Goal: Find specific page/section

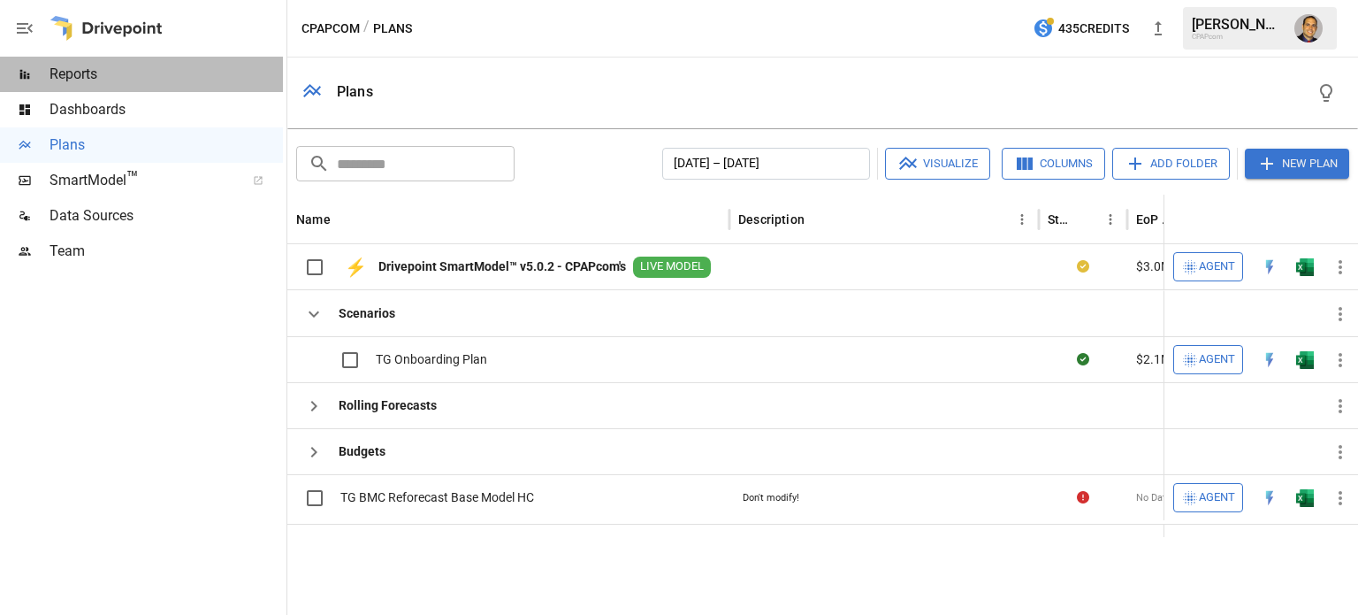
click at [75, 73] on span "Reports" at bounding box center [166, 74] width 233 height 21
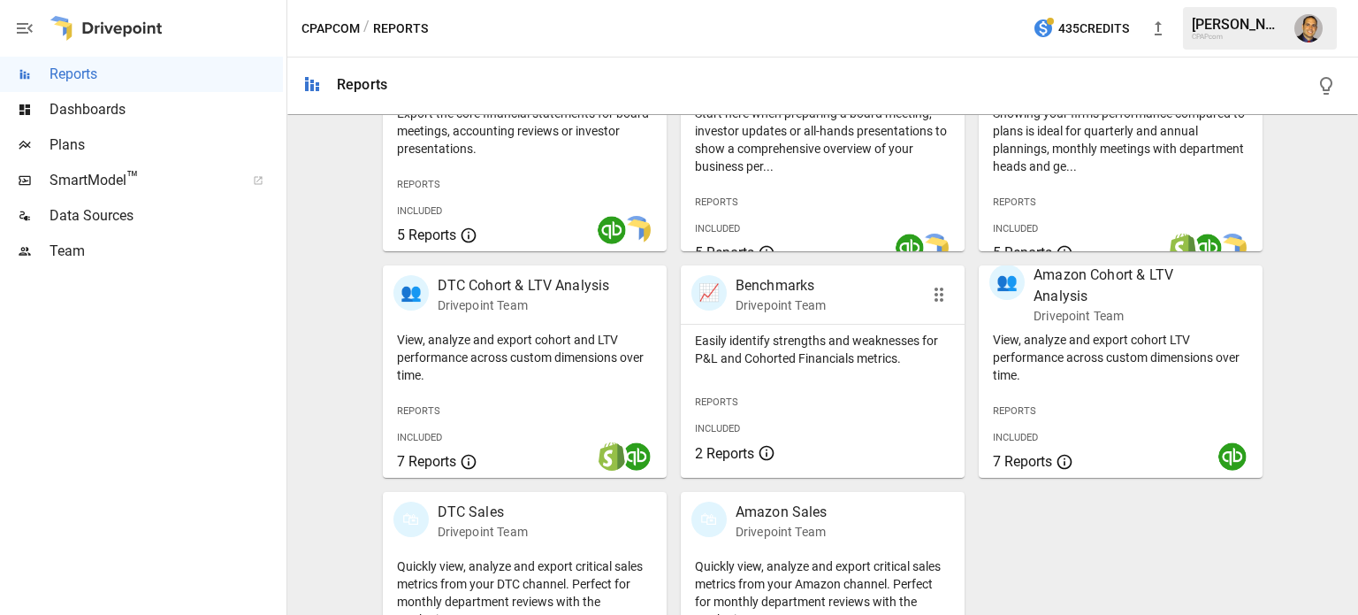
scroll to position [442, 0]
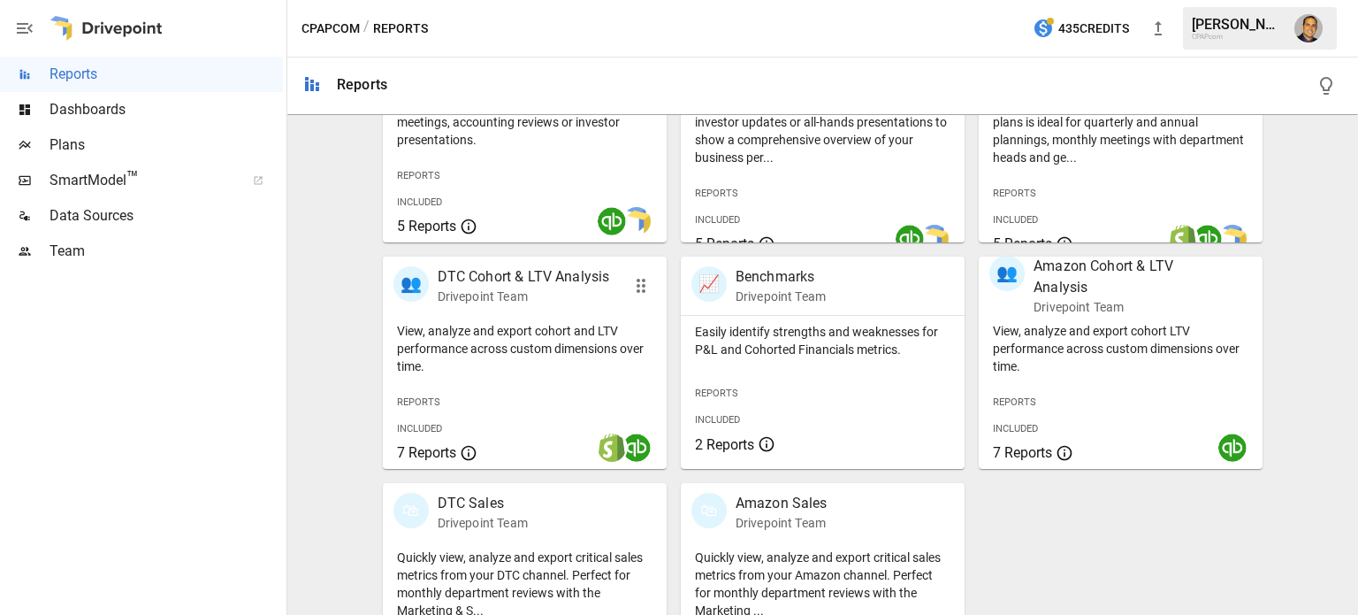
click at [526, 305] on div "👥 DTC Cohort & LTV Analysis Drivepoint Team" at bounding box center [525, 285] width 284 height 58
